Goal: Find contact information: Find contact information

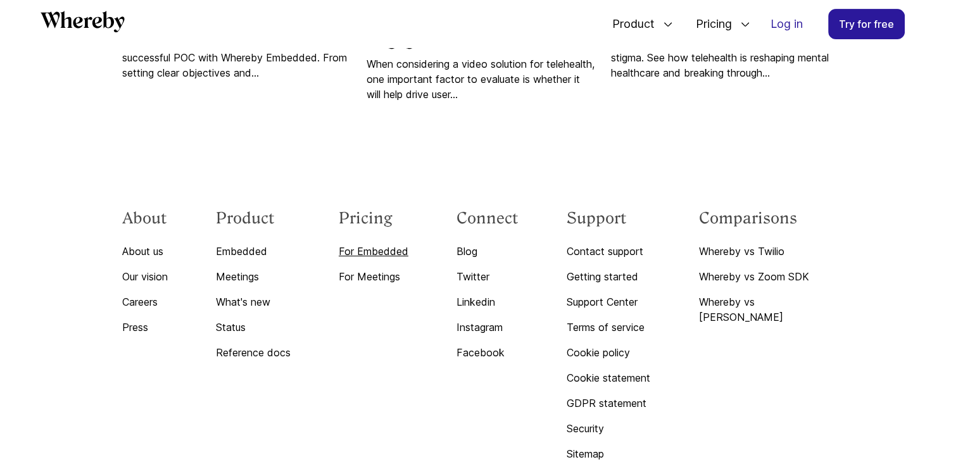
scroll to position [5499, 0]
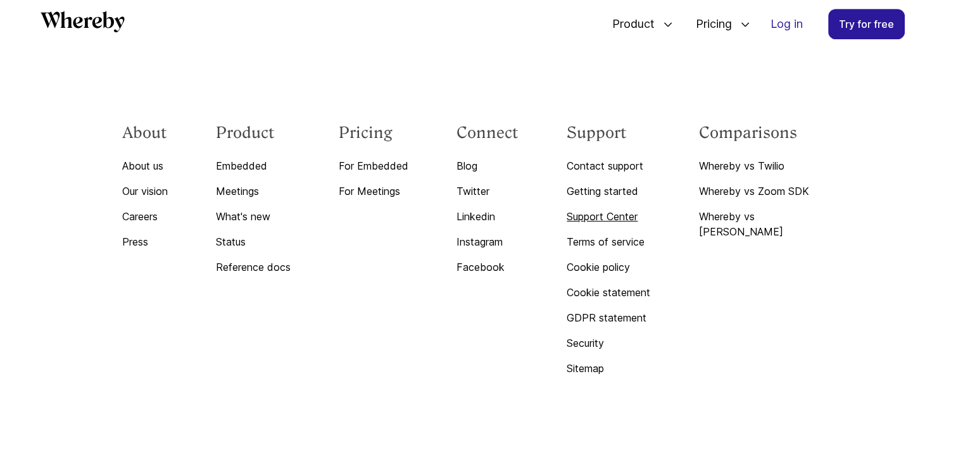
click at [640, 213] on link "Support Center" at bounding box center [609, 216] width 84 height 15
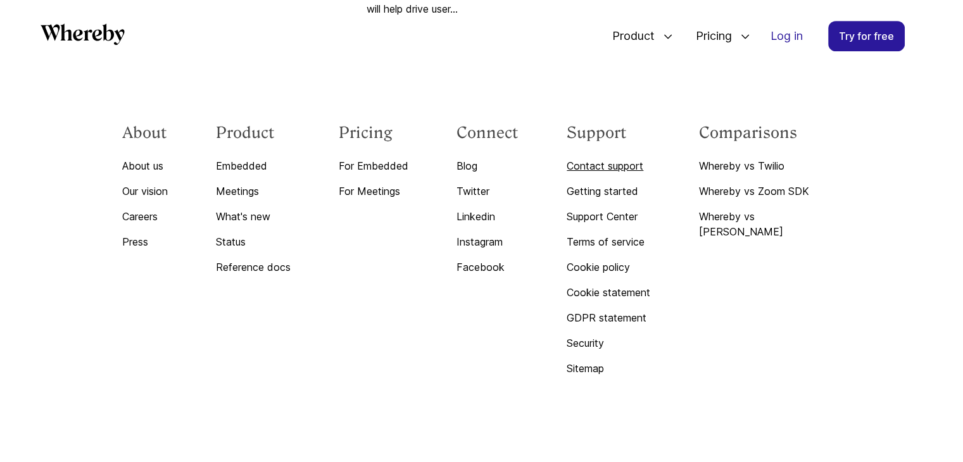
click at [631, 173] on link "Contact support" at bounding box center [609, 165] width 84 height 15
click at [793, 134] on div "About About us Our vision Careers Press Product Embedded Meetings What's new St…" at bounding box center [481, 262] width 729 height 400
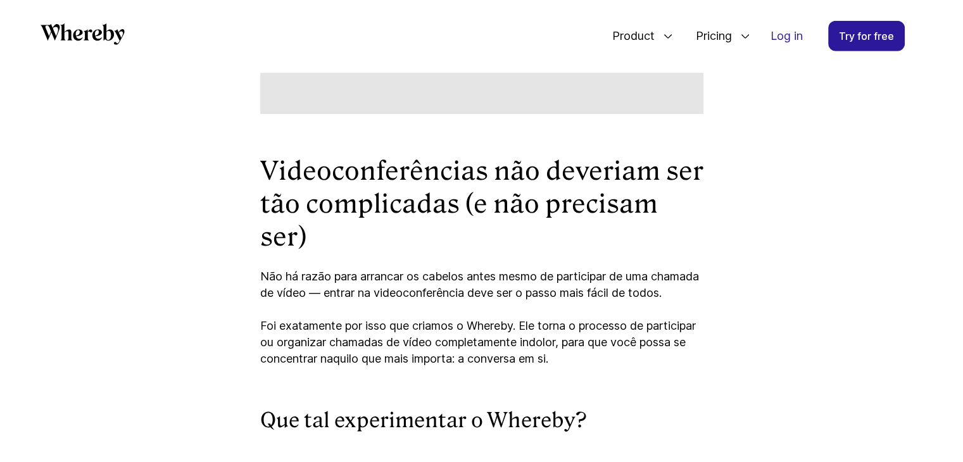
scroll to position [4068, 0]
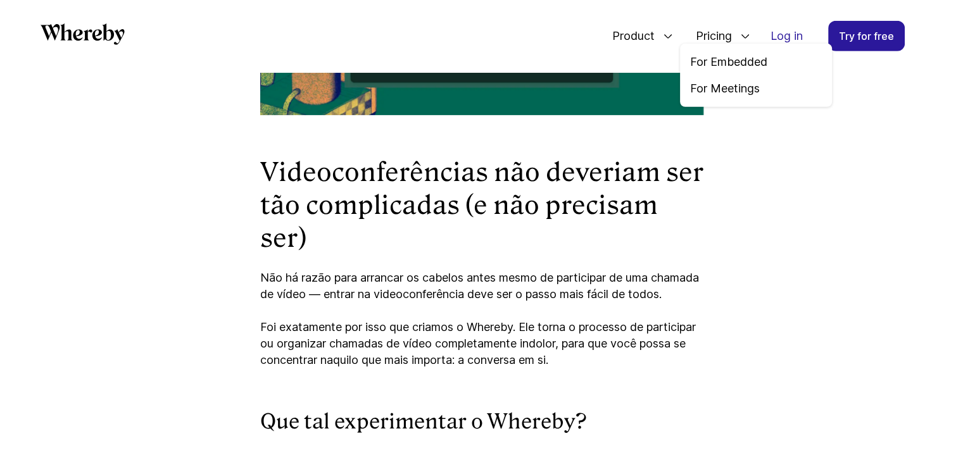
click at [745, 34] on icon at bounding box center [745, 36] width 10 height 10
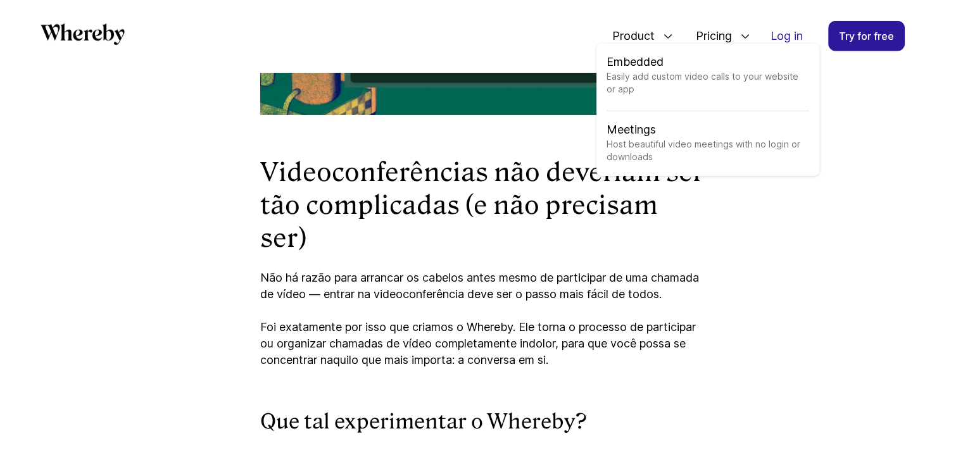
click at [669, 35] on icon at bounding box center [668, 36] width 10 height 10
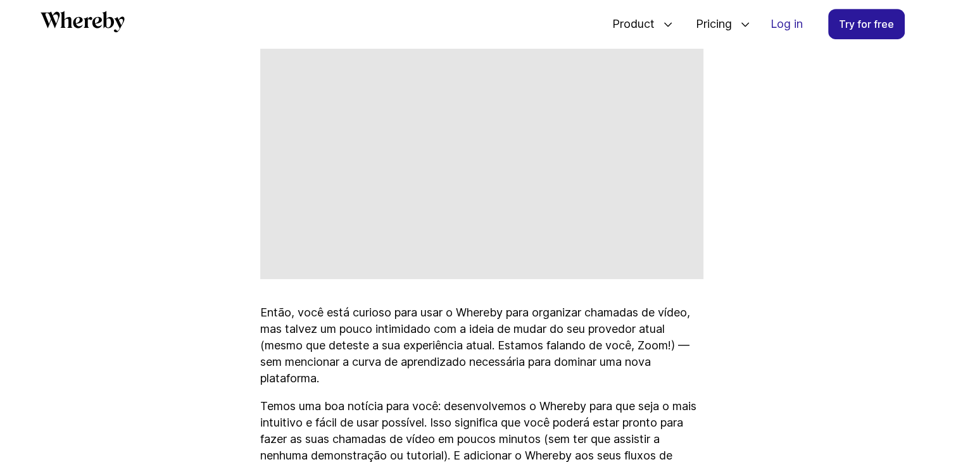
scroll to position [547, 0]
